Goal: Obtain resource: Obtain resource

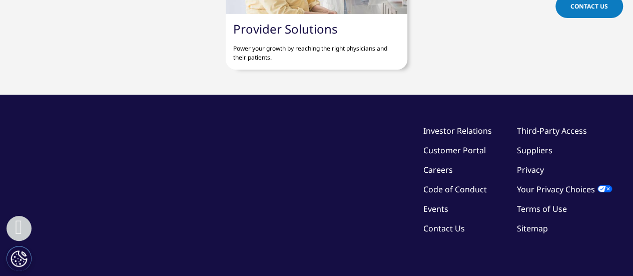
scroll to position [1746, 0]
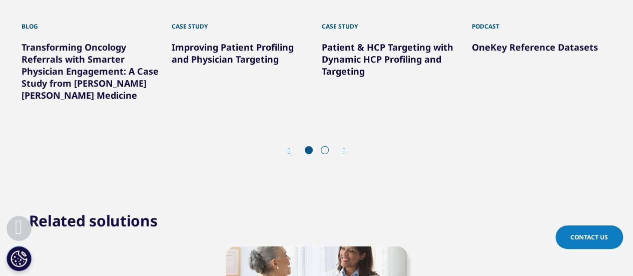
scroll to position [1201, 0]
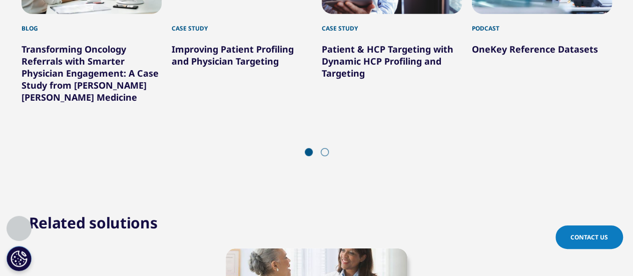
click at [224, 52] on link "Improving Patient Profiling and Physician Targeting" at bounding box center [233, 55] width 122 height 24
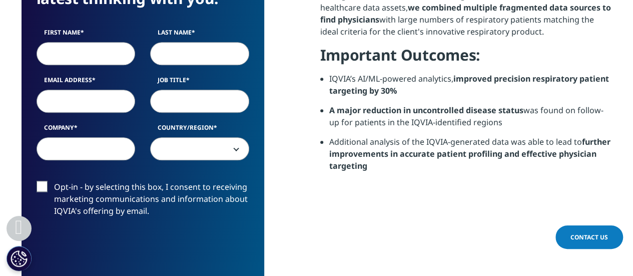
scroll to position [550, 0]
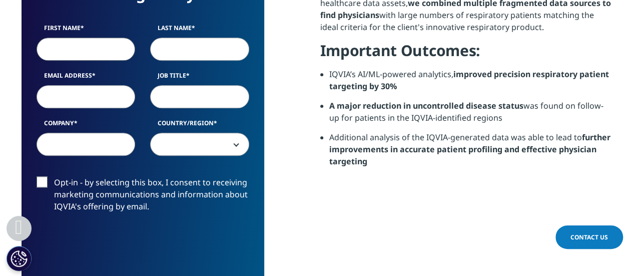
click at [73, 47] on input "First Name" at bounding box center [86, 49] width 99 height 23
type input "Ashwin"
type input "Deshpande"
select select "India"
click at [89, 102] on input "Email Address" at bounding box center [86, 96] width 99 height 23
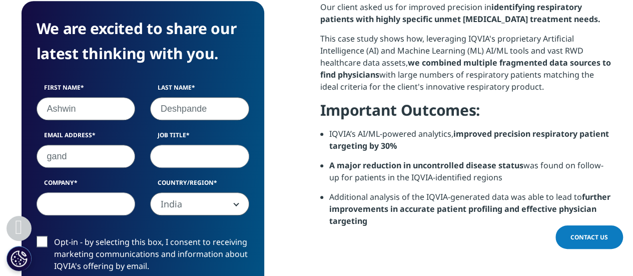
scroll to position [500, 0]
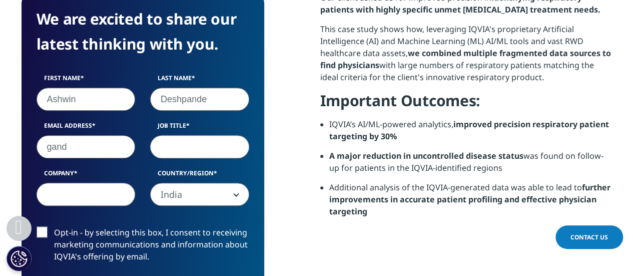
type input "gand"
